Goal: Task Accomplishment & Management: Manage account settings

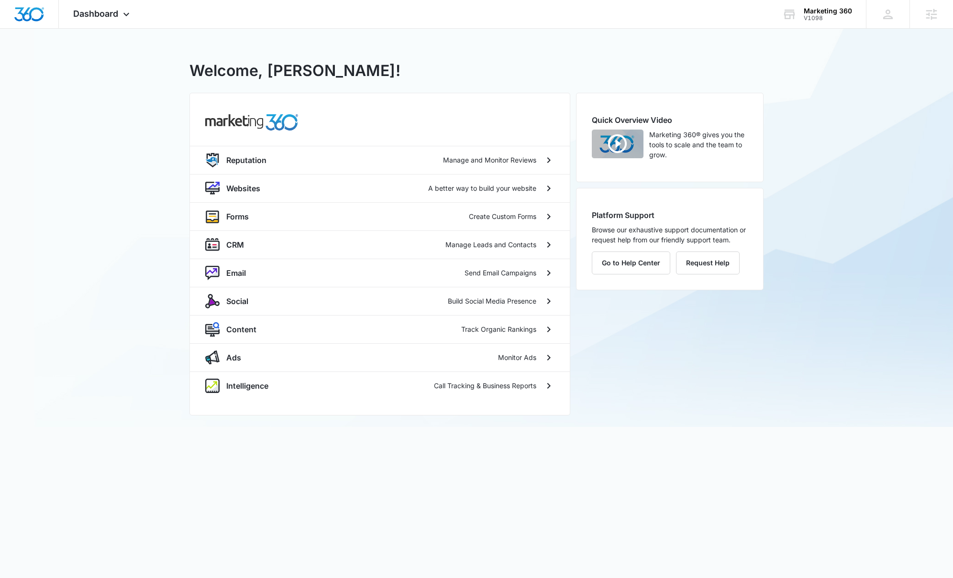
click at [159, 102] on div "V1098 - Marketing 360 Welcome, Lizzie! Reputation Manage and Monitor Reviews We…" at bounding box center [476, 228] width 953 height 399
click at [936, 20] on icon at bounding box center [931, 14] width 14 height 14
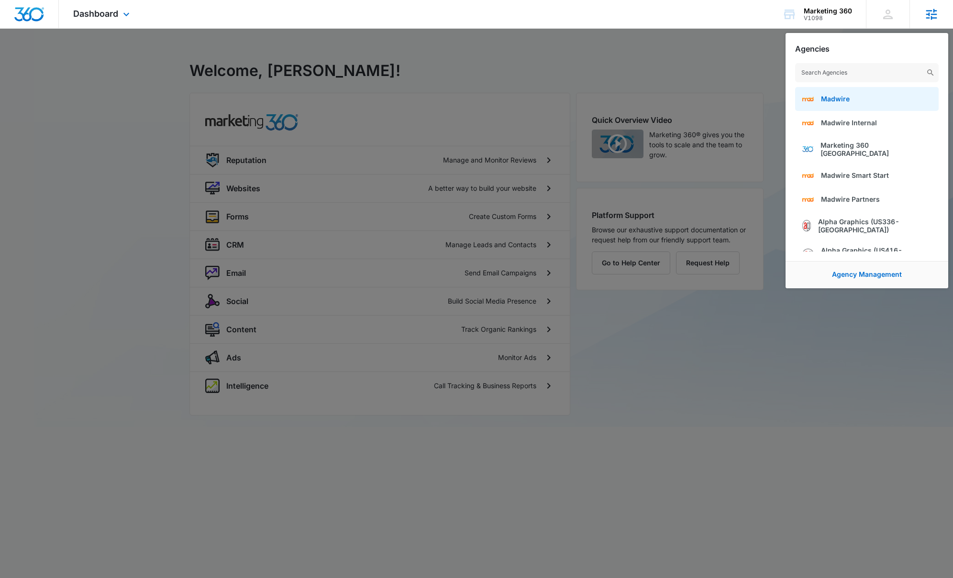
click at [890, 93] on link "Madwire" at bounding box center [867, 99] width 144 height 24
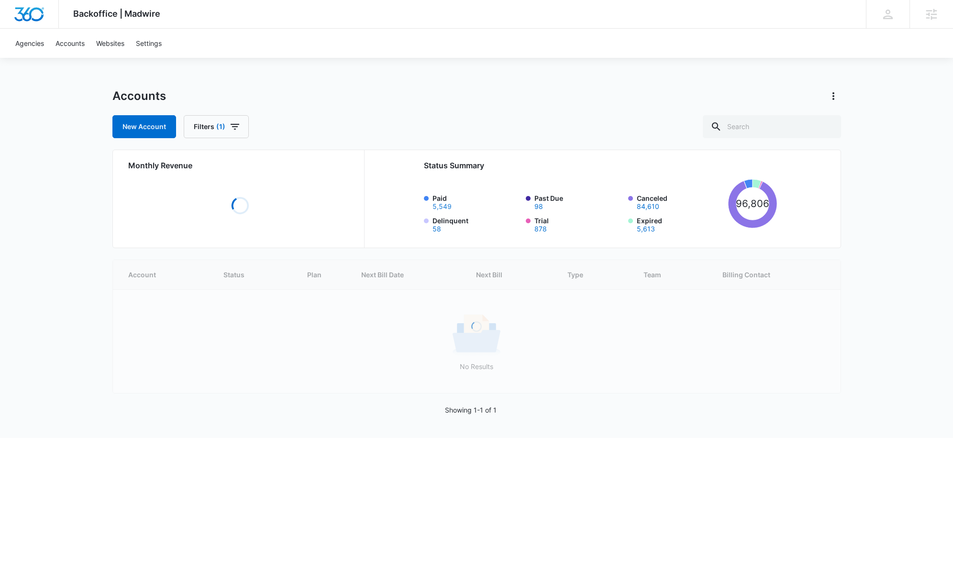
click at [441, 205] on button "5,549" at bounding box center [442, 206] width 19 height 7
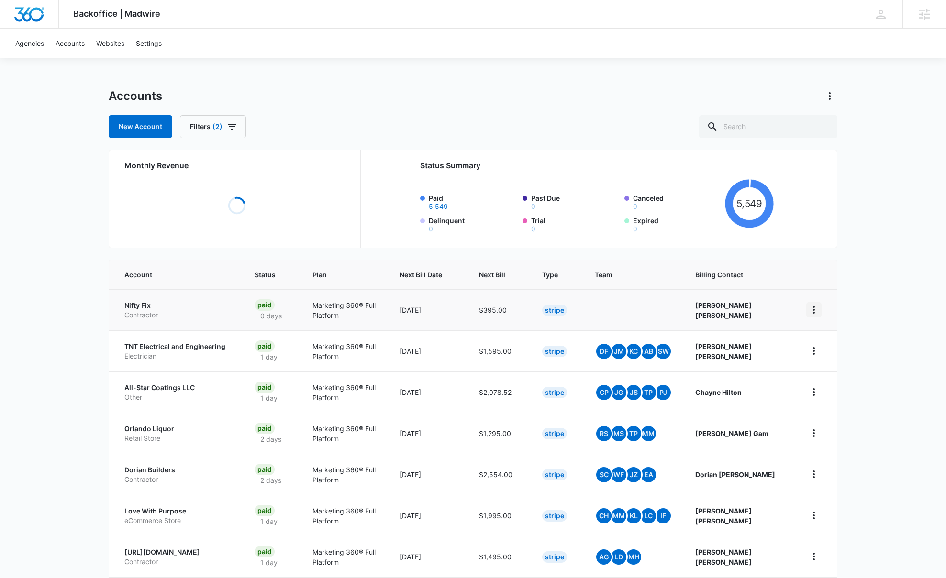
click at [811, 307] on td at bounding box center [816, 309] width 42 height 41
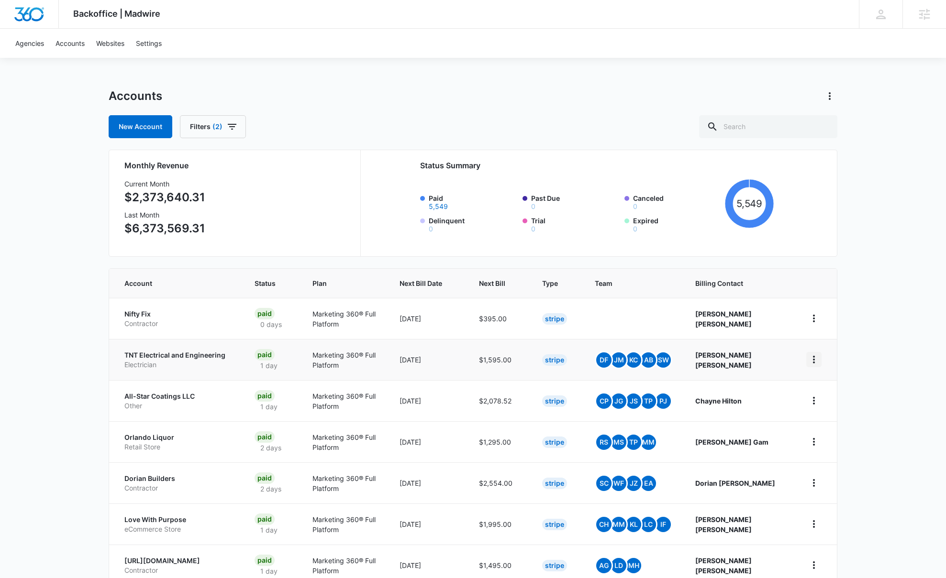
click at [819, 362] on icon "home" at bounding box center [813, 359] width 11 height 11
click at [823, 384] on link "Go to Dashboard" at bounding box center [844, 386] width 53 height 8
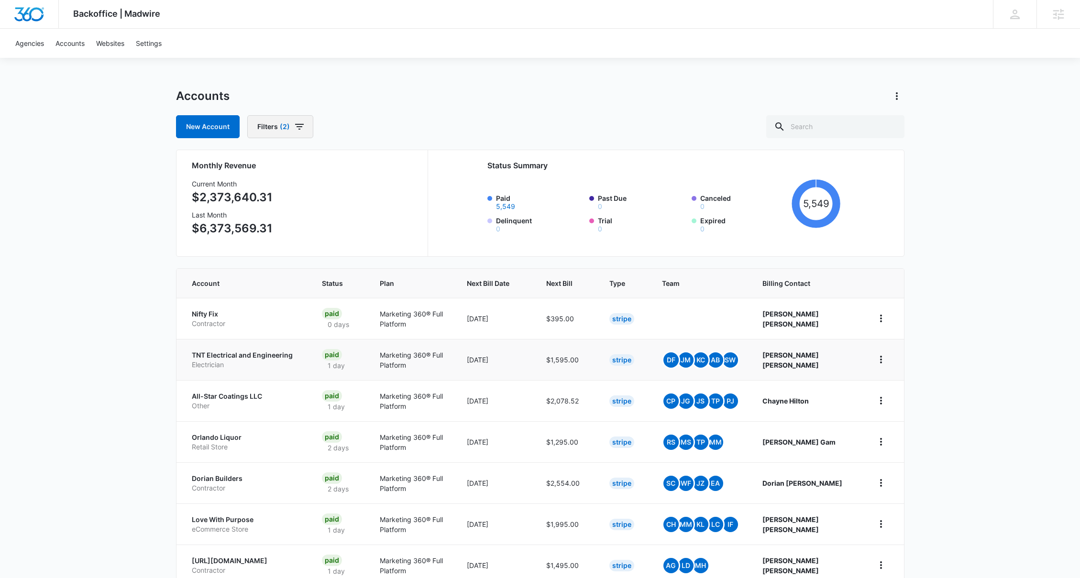
click at [283, 126] on span "(2)" at bounding box center [285, 126] width 10 height 7
click at [317, 185] on icon "Clear" at bounding box center [315, 186] width 7 height 7
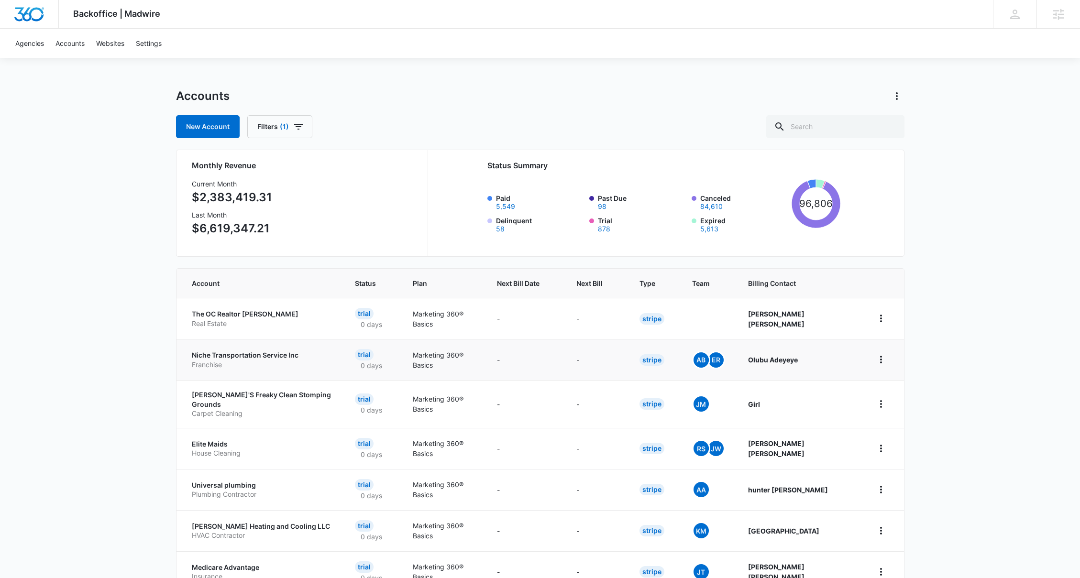
click at [438, 120] on div "New Account Filters (1)" at bounding box center [540, 126] width 729 height 23
click at [887, 319] on button "home" at bounding box center [881, 318] width 15 height 15
click at [891, 341] on link "Go to Dashboard" at bounding box center [912, 345] width 53 height 8
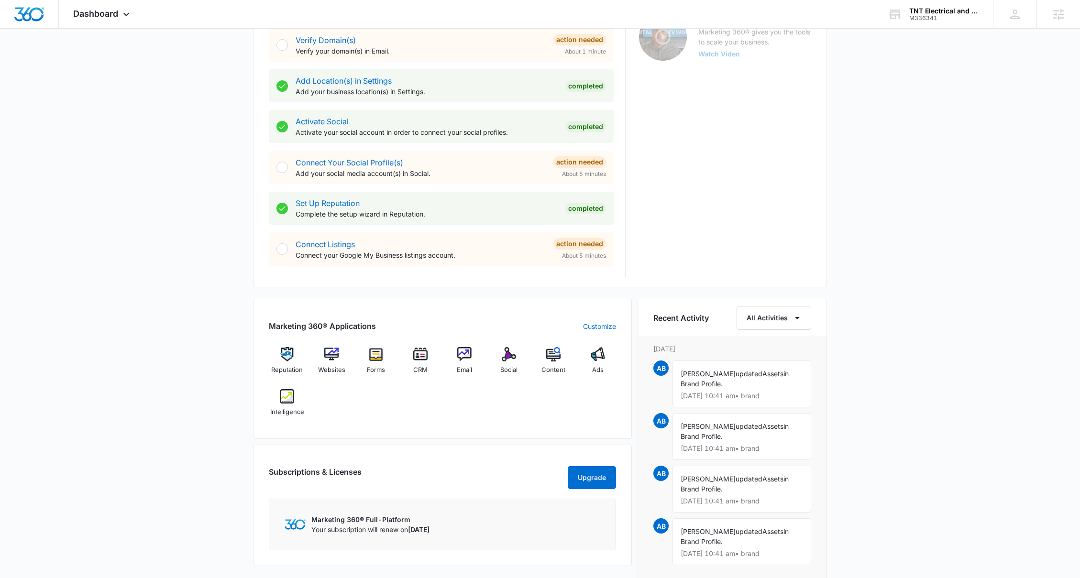
scroll to position [401, 0]
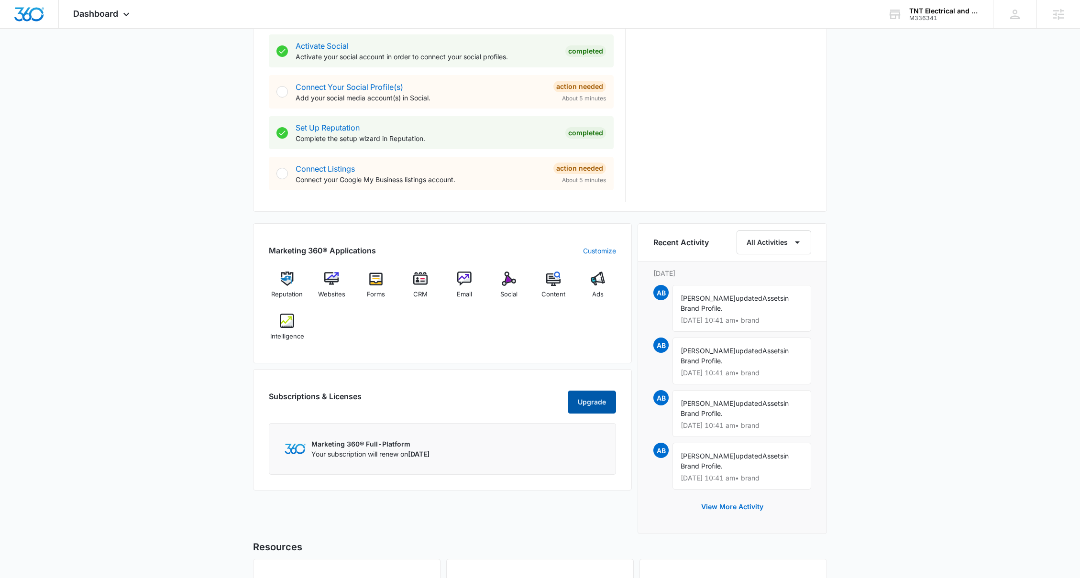
click at [599, 403] on button "Upgrade" at bounding box center [592, 402] width 48 height 23
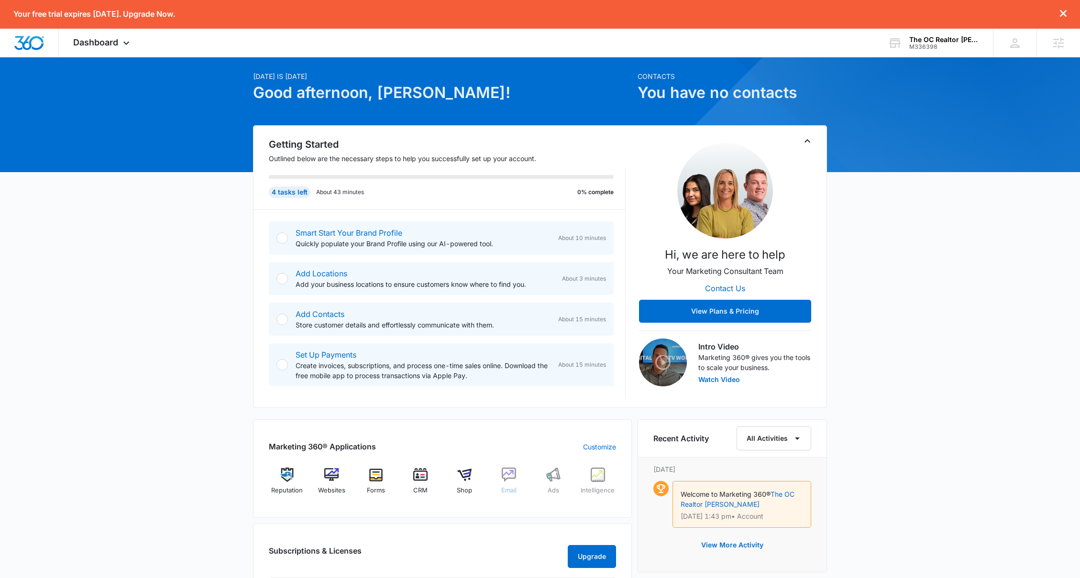
scroll to position [84, 0]
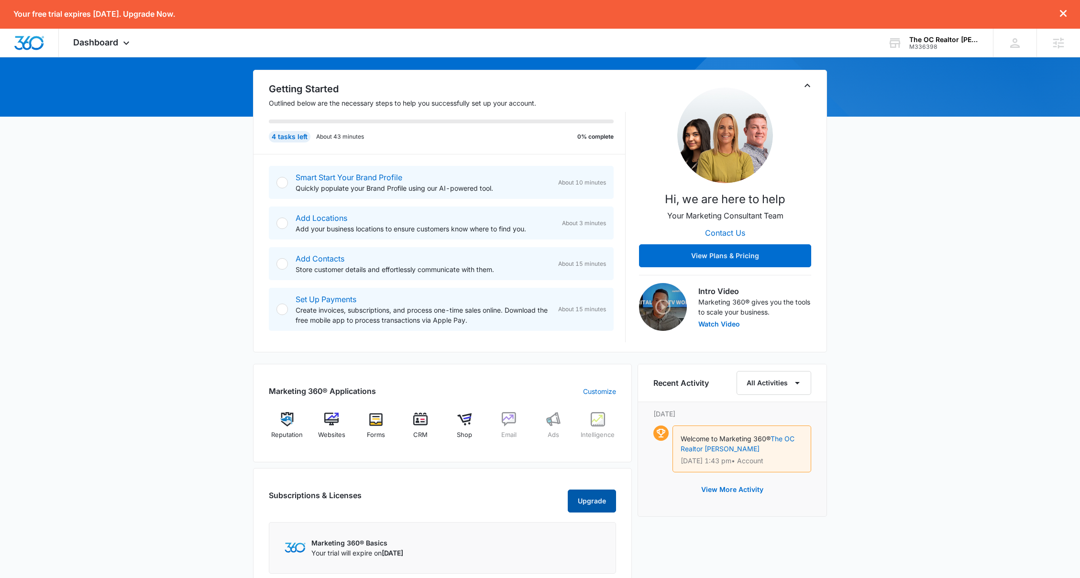
click at [600, 500] on button "Upgrade" at bounding box center [592, 501] width 48 height 23
